Goal: Task Accomplishment & Management: Use online tool/utility

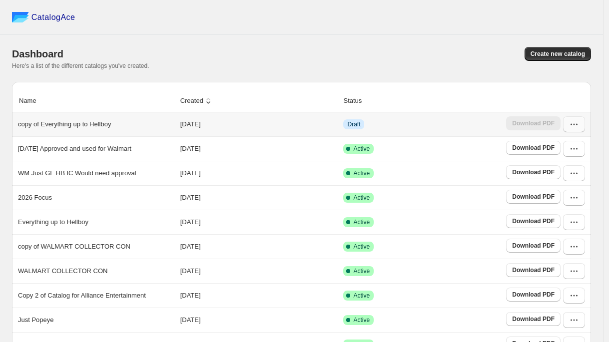
click at [574, 128] on button "button" at bounding box center [574, 124] width 22 height 16
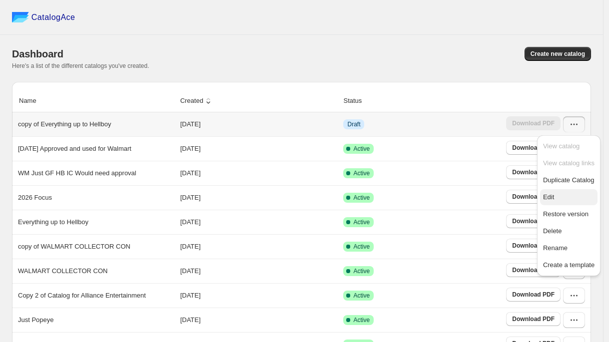
click at [546, 201] on span "Edit" at bounding box center [568, 197] width 51 height 10
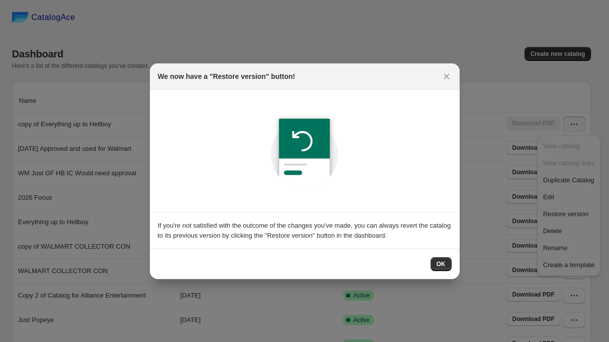
click at [443, 266] on span "OK" at bounding box center [440, 264] width 9 height 8
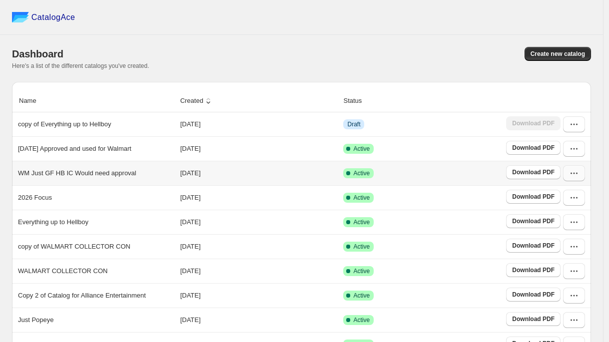
click at [577, 180] on button "button" at bounding box center [574, 173] width 22 height 16
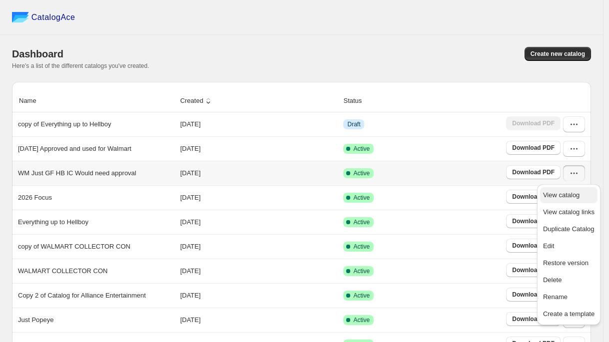
click at [562, 194] on span "View catalog" at bounding box center [561, 194] width 36 height 7
click at [579, 154] on button "button" at bounding box center [574, 149] width 22 height 16
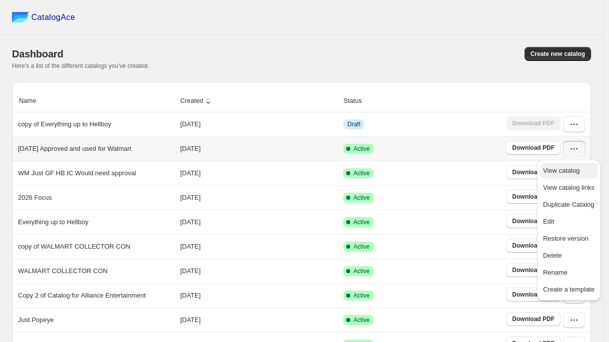
click at [569, 173] on span "View catalog" at bounding box center [561, 170] width 36 height 7
